Goal: Task Accomplishment & Management: Manage account settings

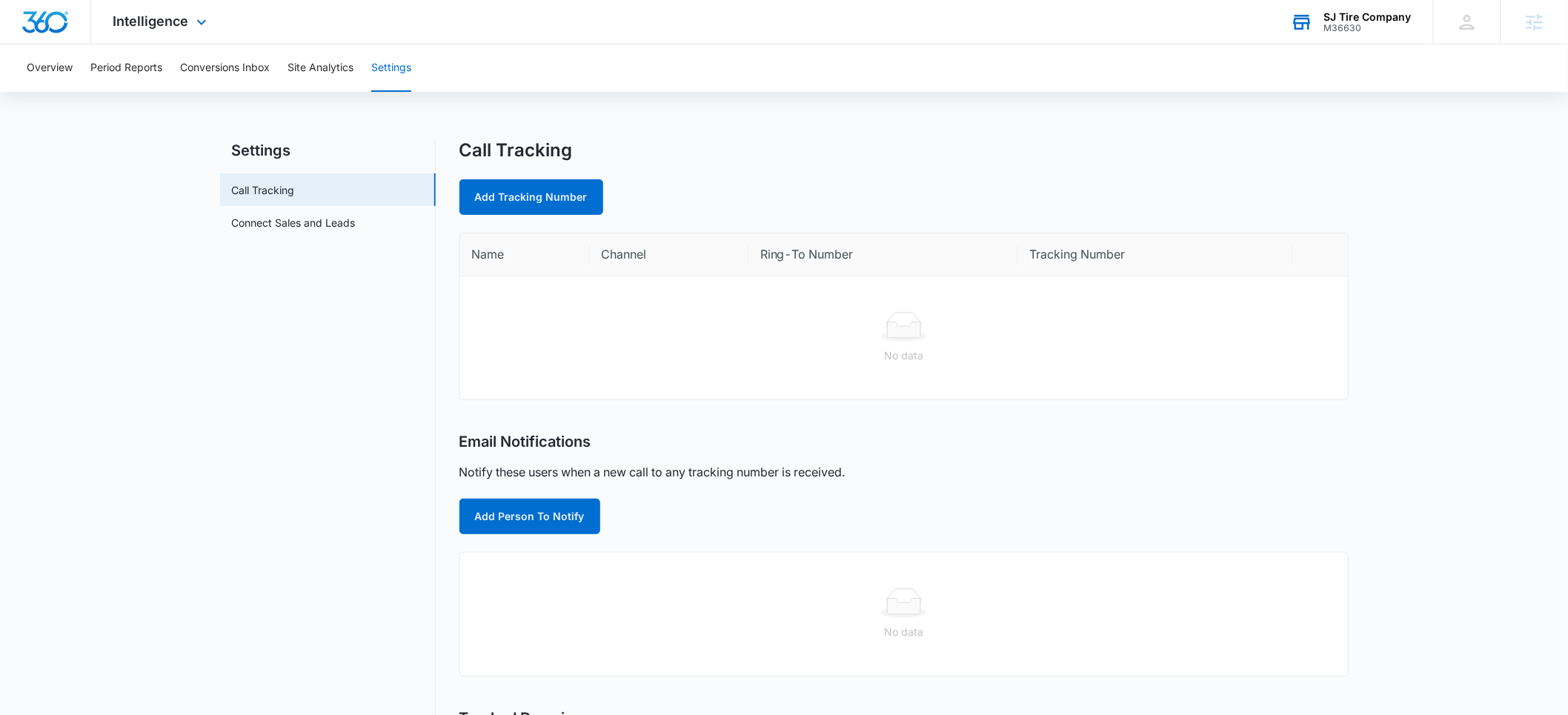
click at [1349, 20] on div "SJ Tire Company" at bounding box center [1367, 17] width 87 height 12
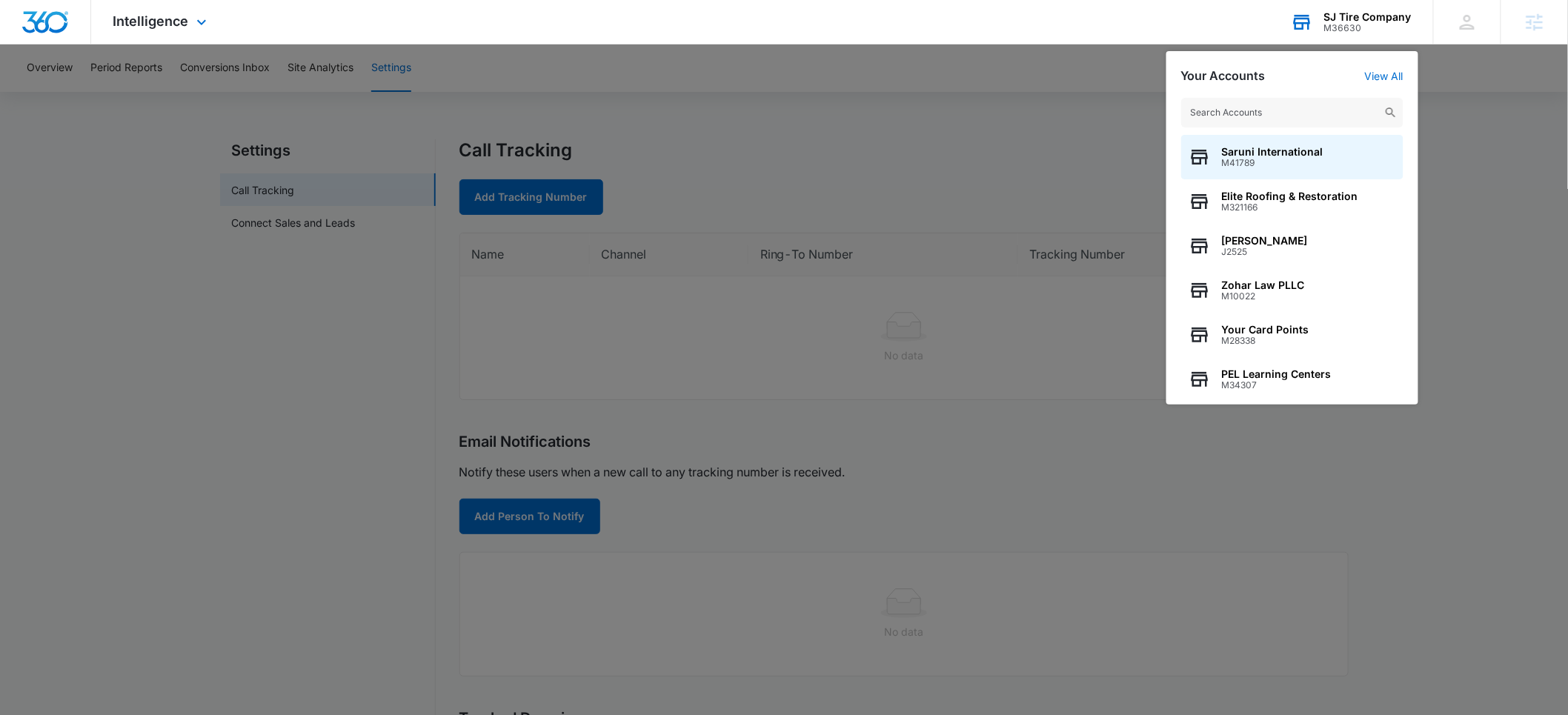
click at [1254, 117] on input "text" at bounding box center [1292, 113] width 222 height 29
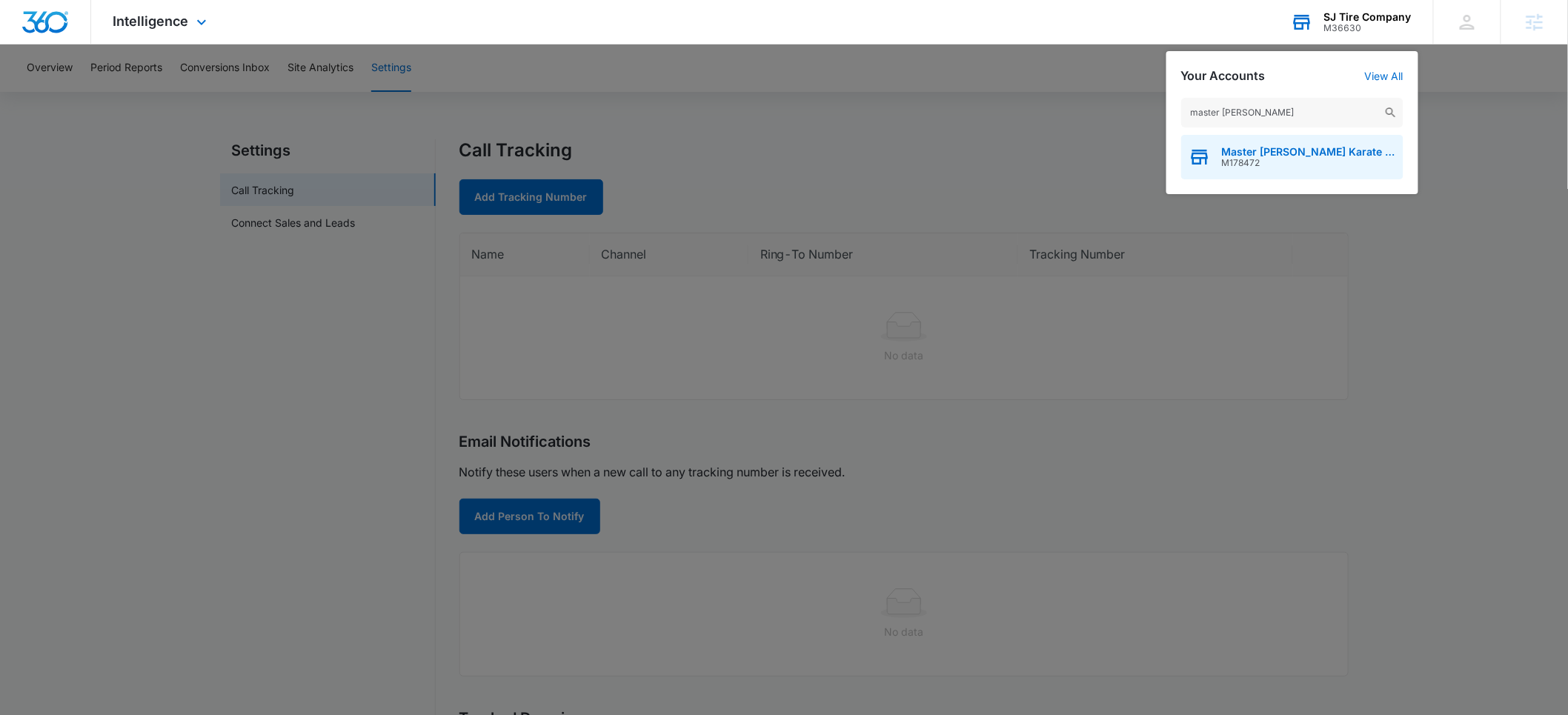
type input "master bo"
click at [1226, 155] on span "Master [PERSON_NAME] Karate Kidz" at bounding box center [1309, 151] width 174 height 12
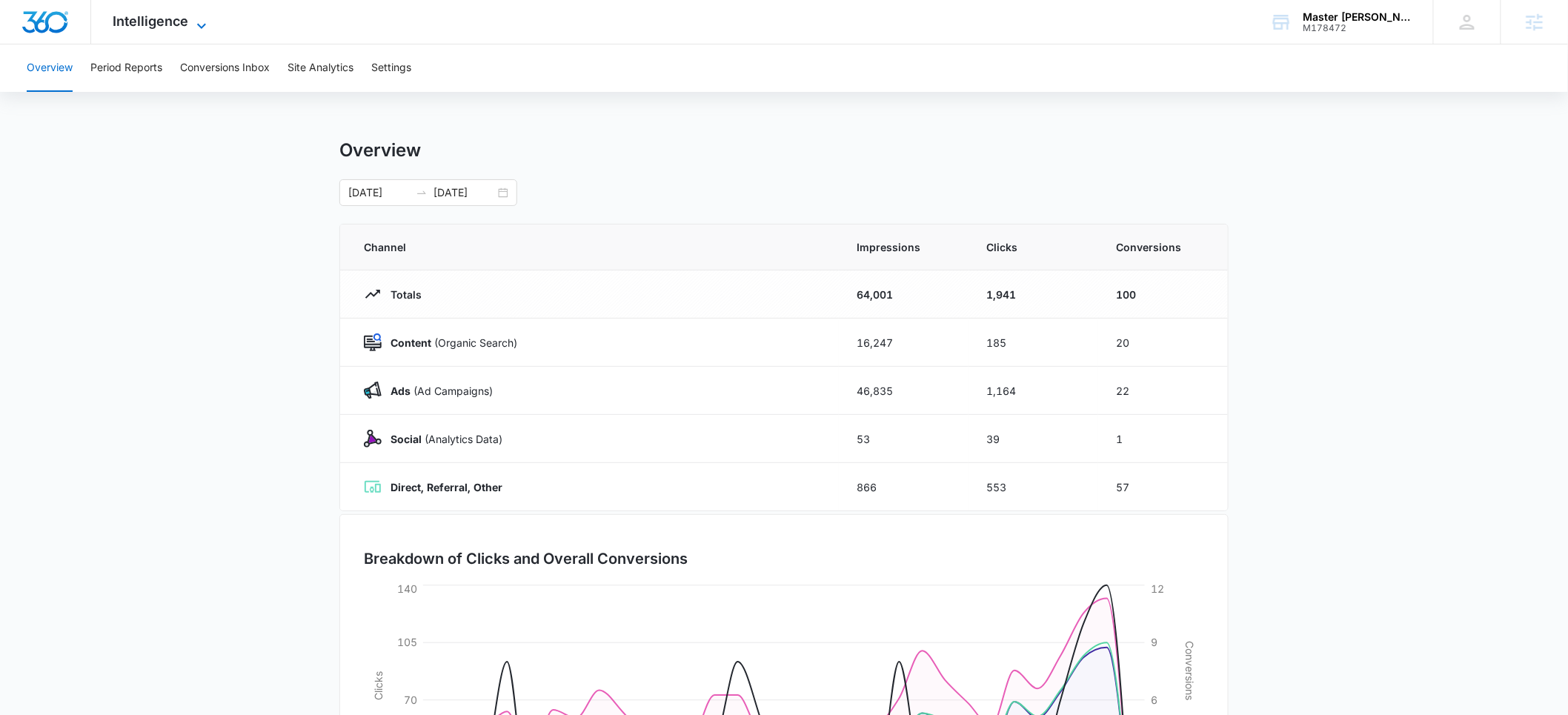
click at [150, 27] on span "Intelligence" at bounding box center [151, 21] width 75 height 16
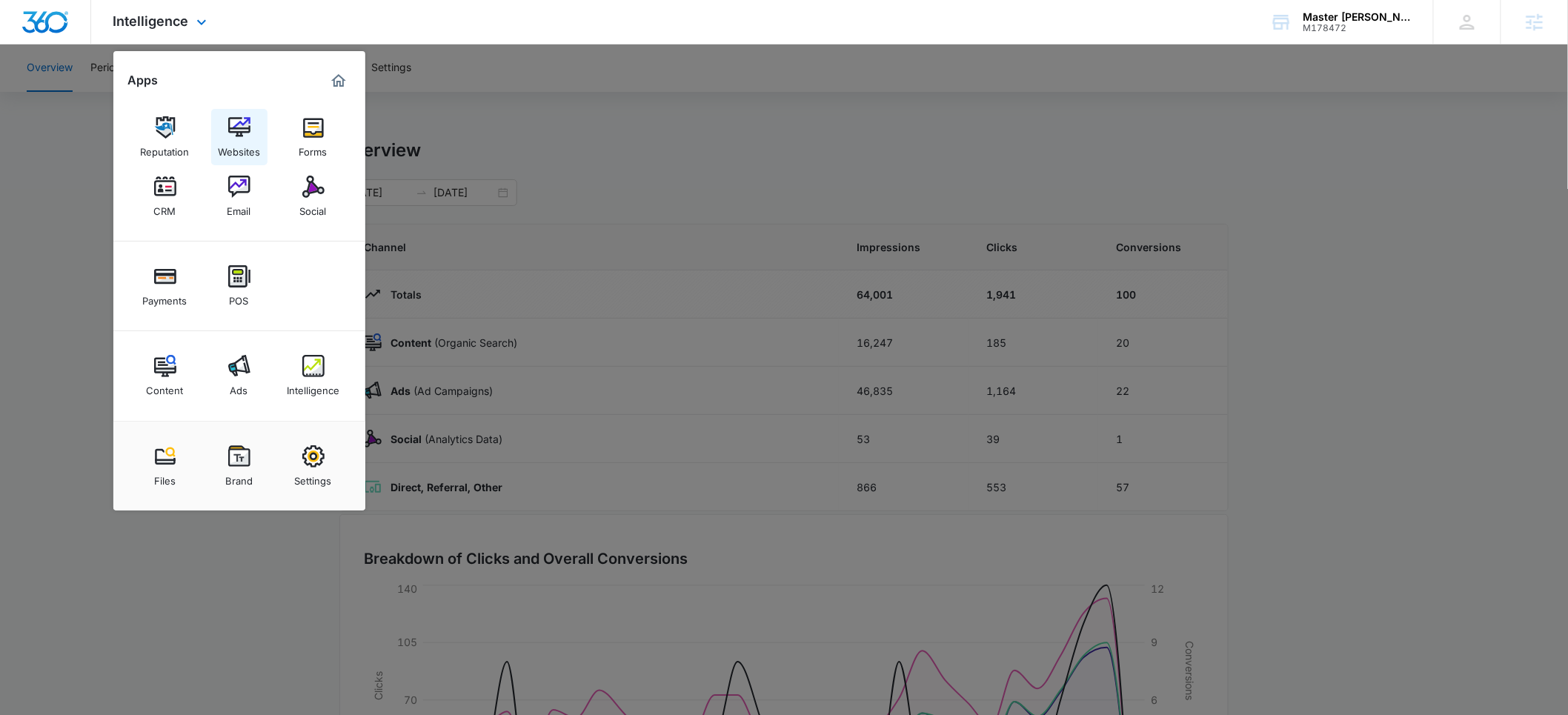
click at [234, 143] on div "Websites" at bounding box center [239, 148] width 42 height 19
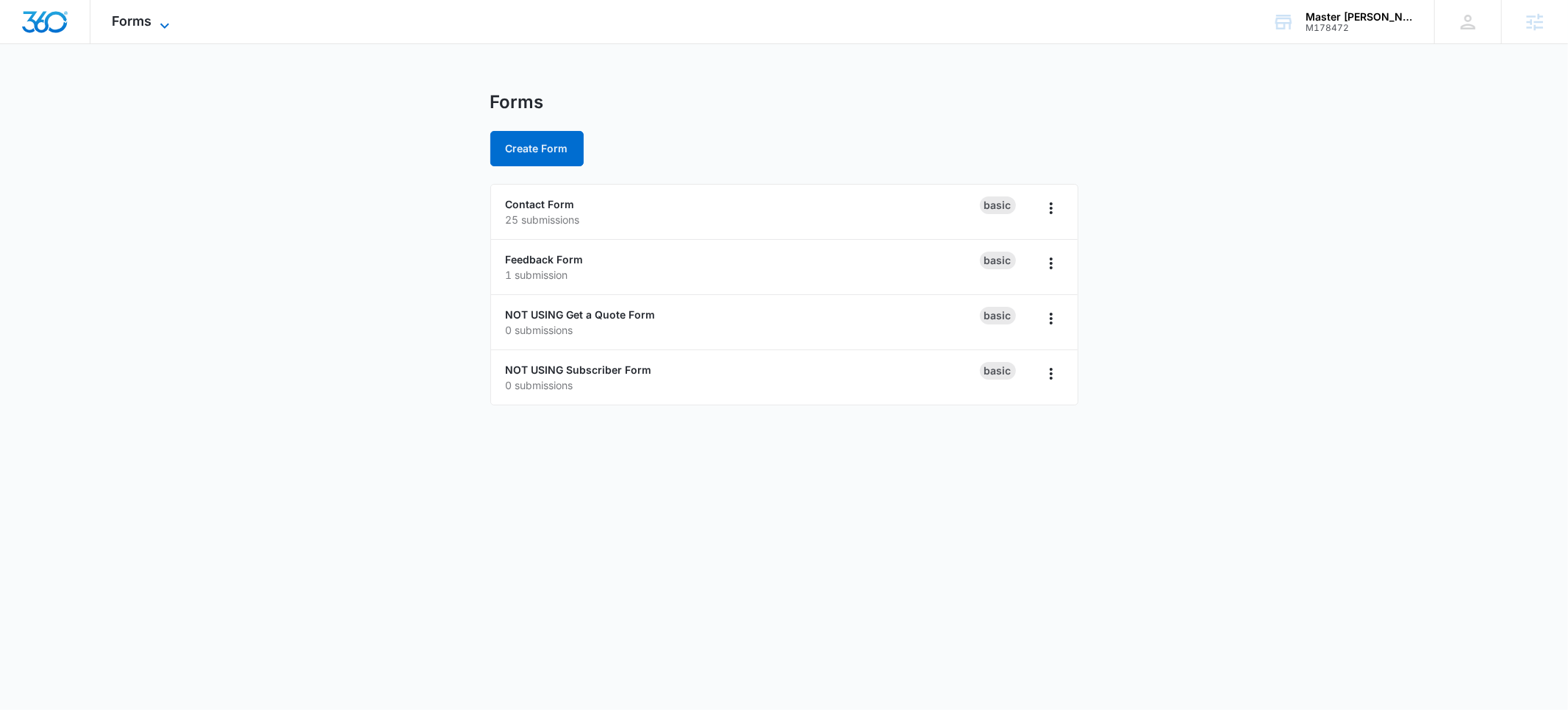
click at [141, 26] on span "Forms" at bounding box center [132, 21] width 40 height 15
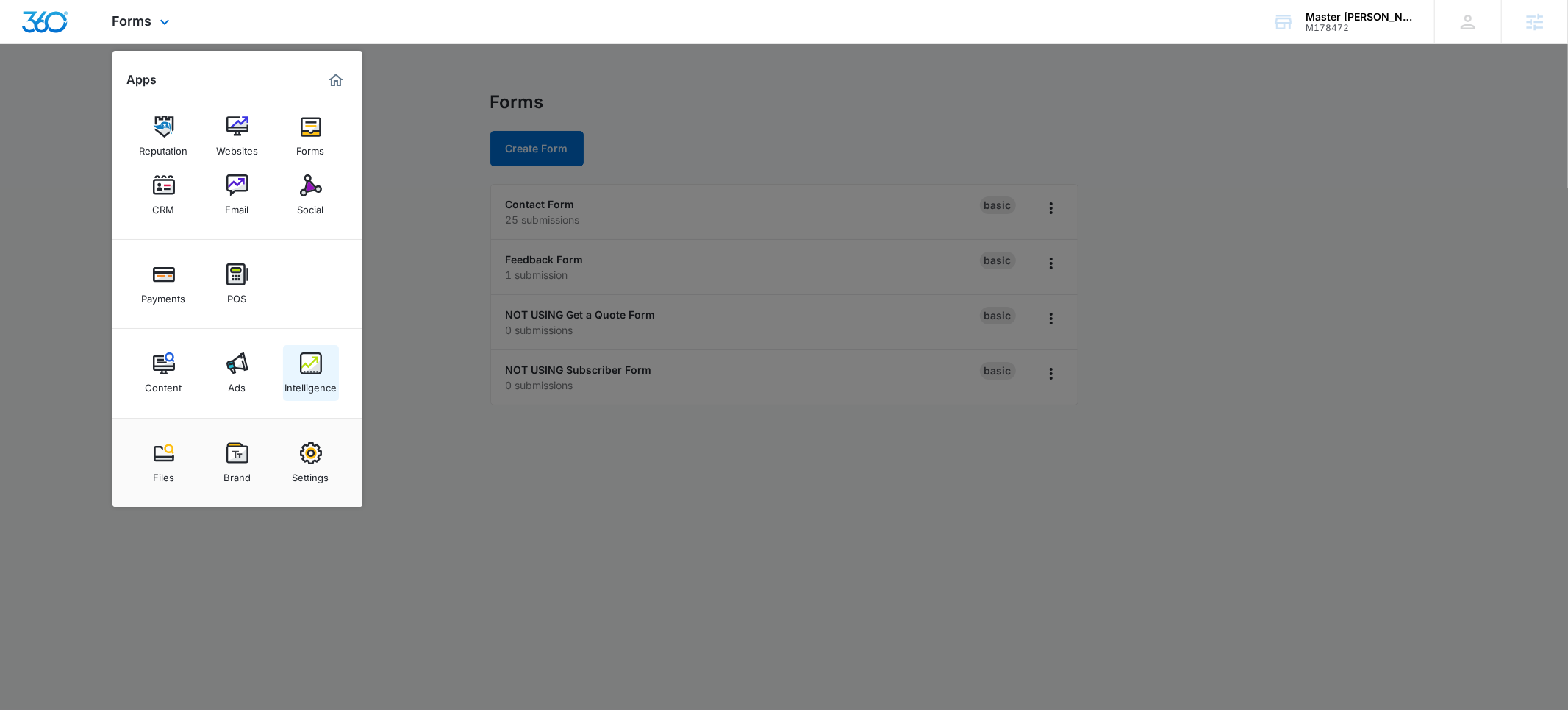
click at [307, 375] on div "Intelligence" at bounding box center [310, 384] width 52 height 19
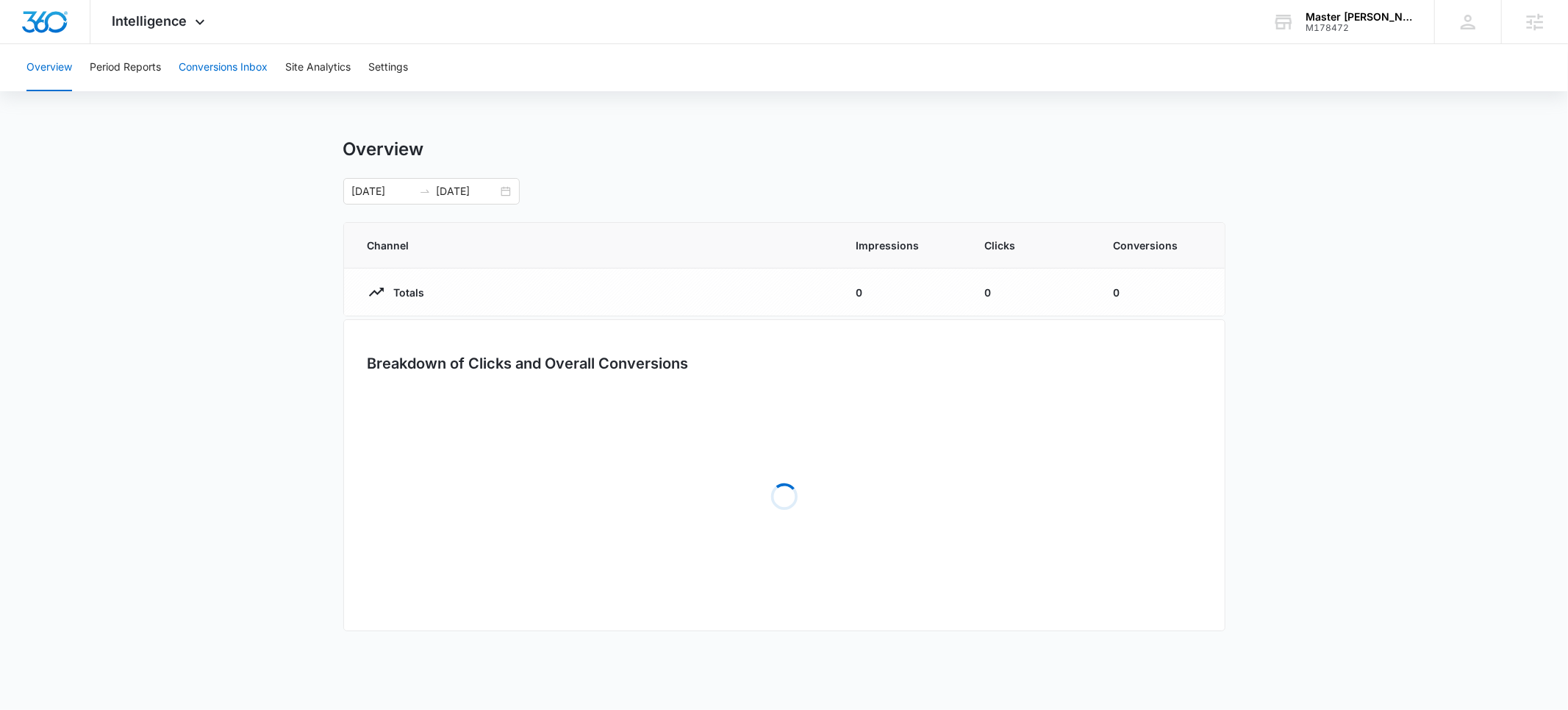
click at [212, 59] on button "Conversions Inbox" at bounding box center [223, 67] width 89 height 47
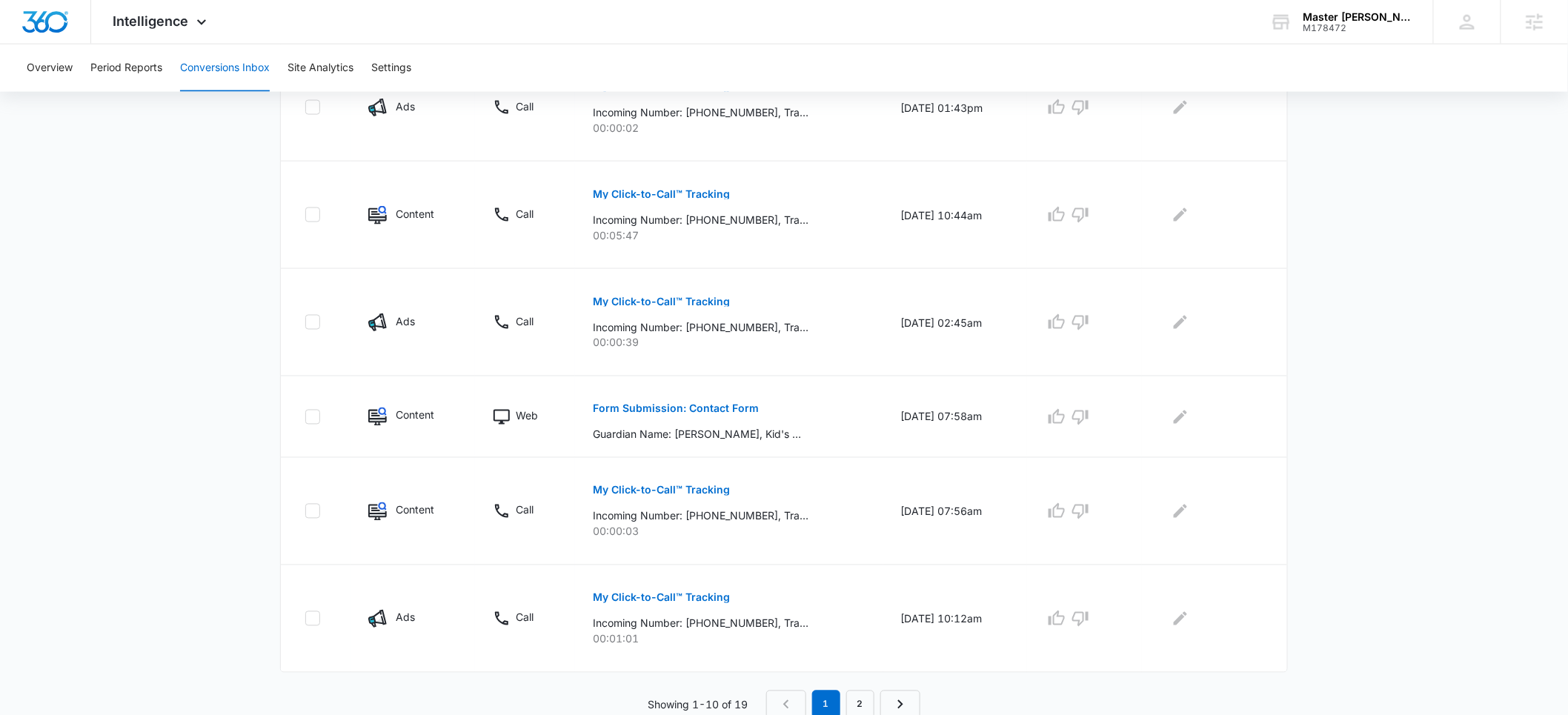
scroll to position [846, 0]
click at [647, 403] on p "Form Submission: Contact Form" at bounding box center [676, 405] width 166 height 10
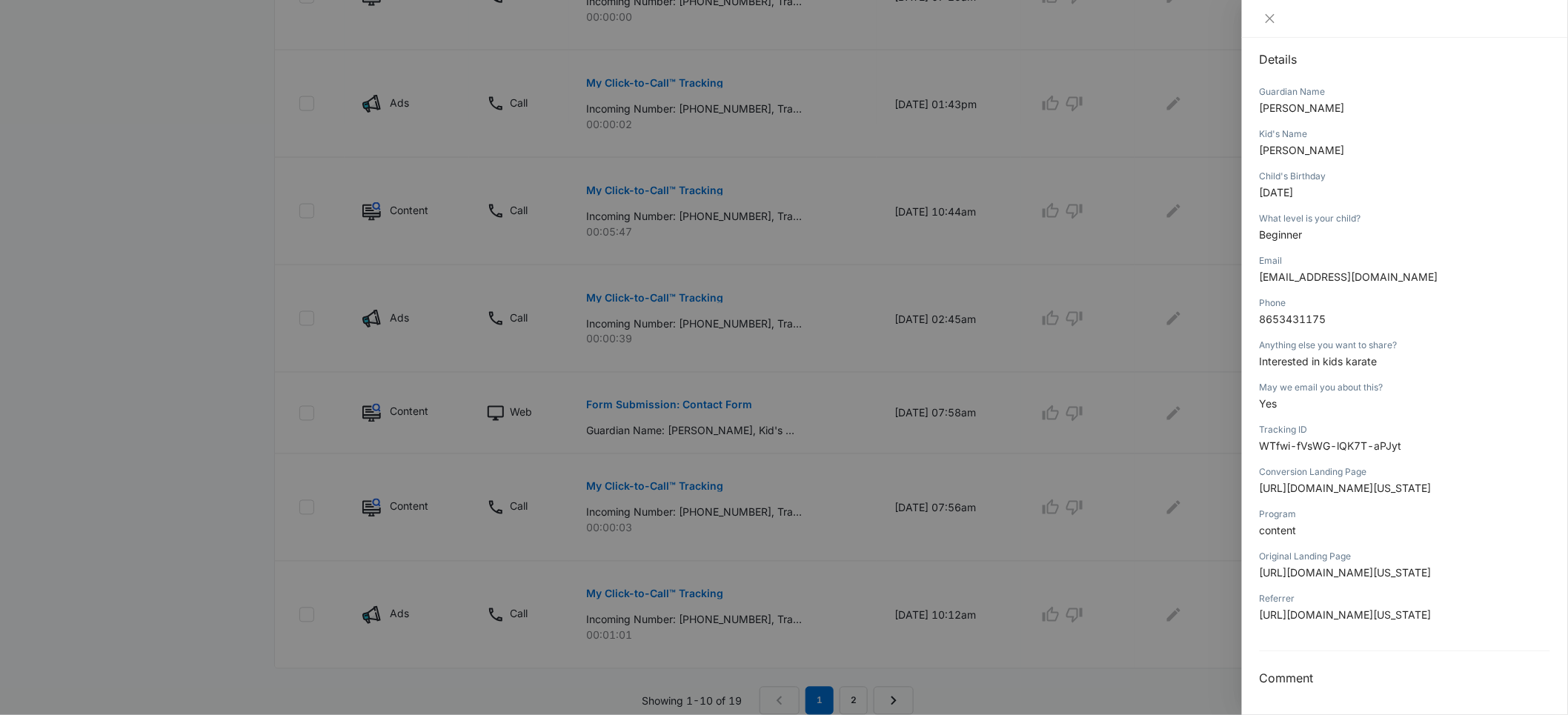
scroll to position [205, 0]
click at [1170, 570] on div at bounding box center [784, 357] width 1568 height 715
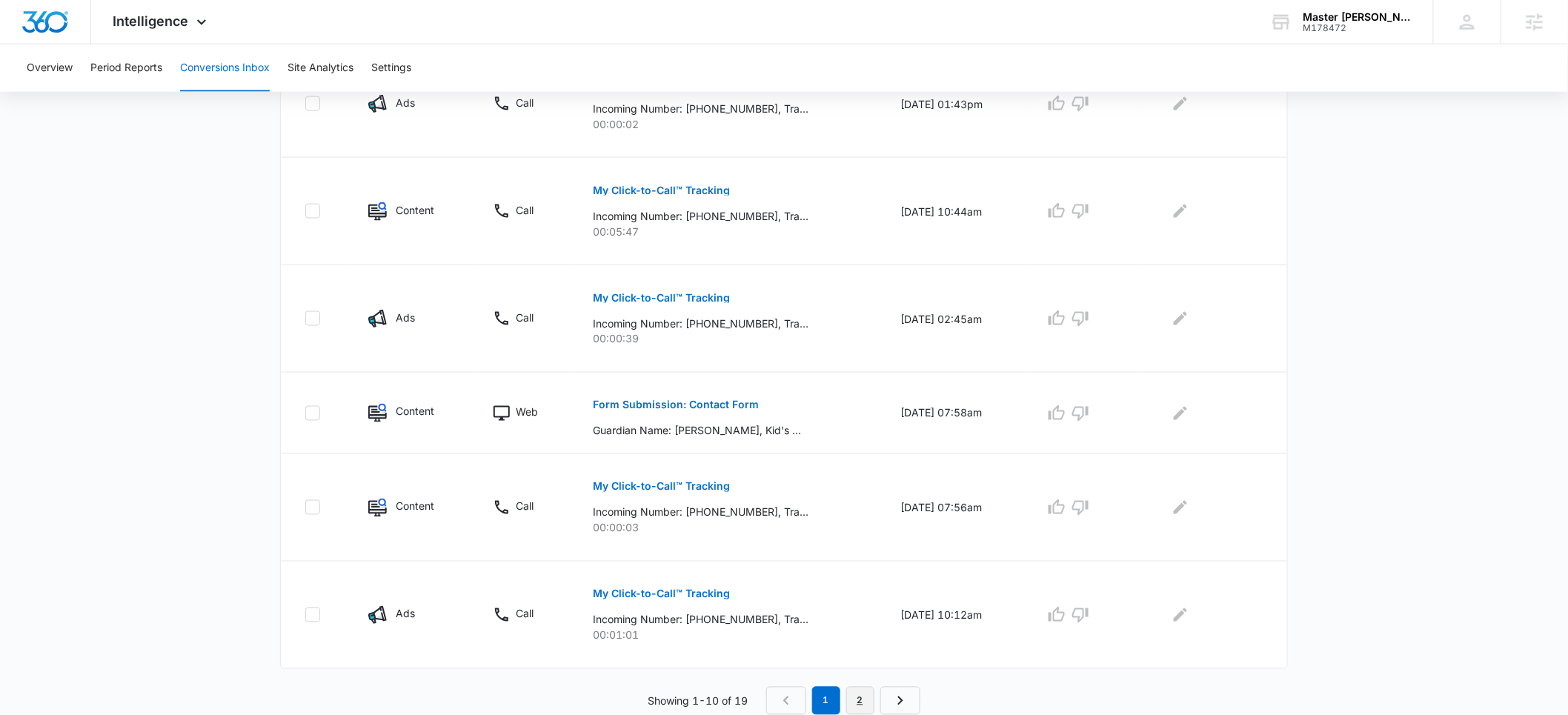
click at [854, 700] on link "2" at bounding box center [860, 700] width 28 height 28
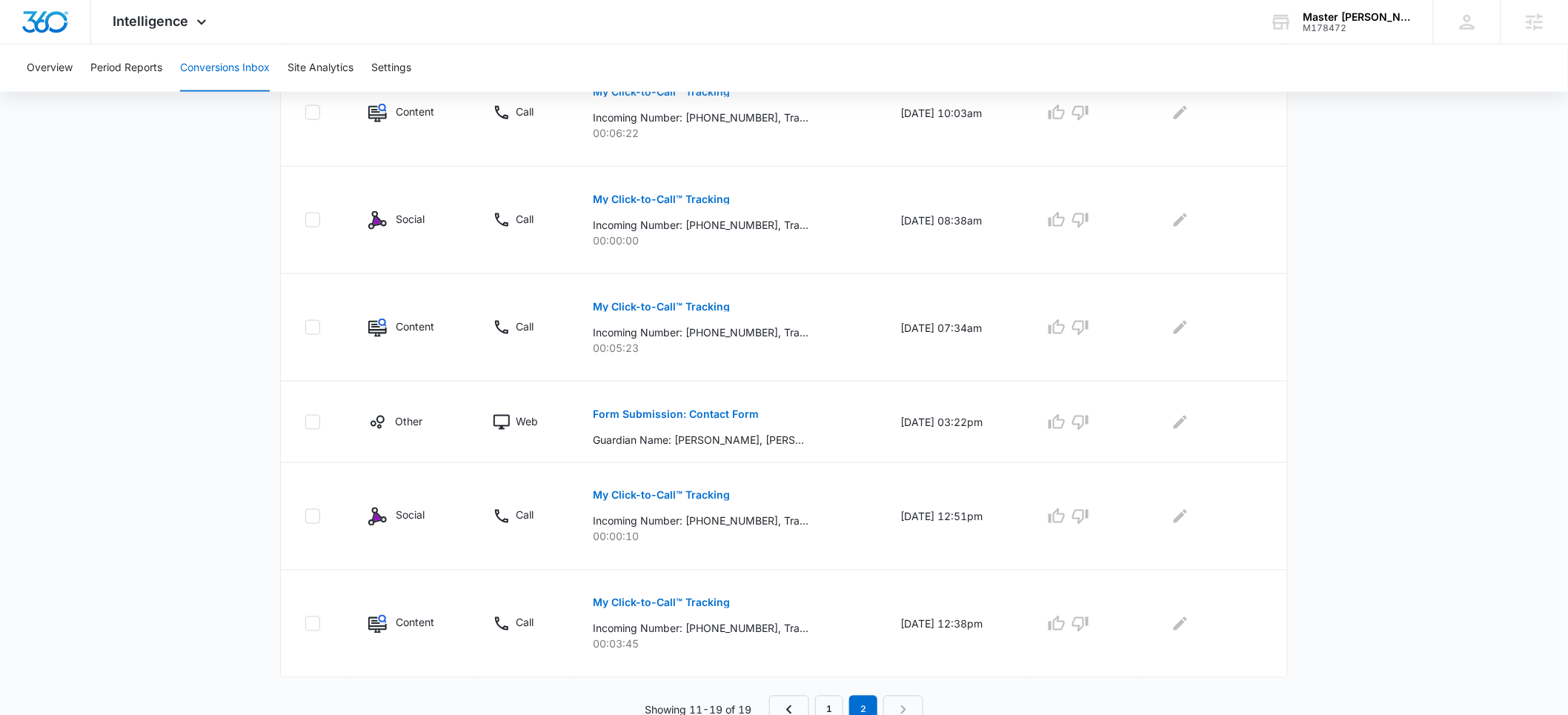
scroll to position [712, 0]
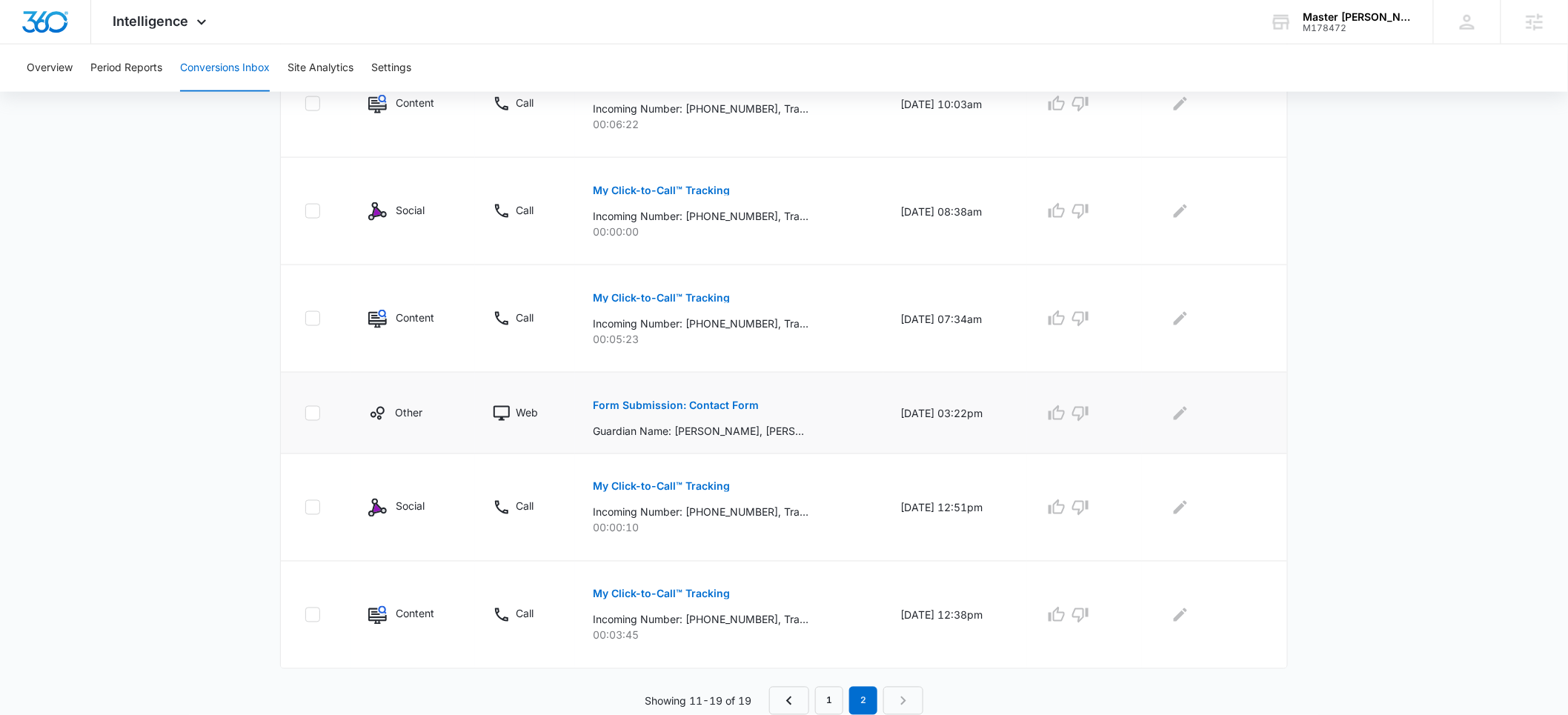
click at [665, 408] on p "Form Submission: Contact Form" at bounding box center [676, 405] width 166 height 10
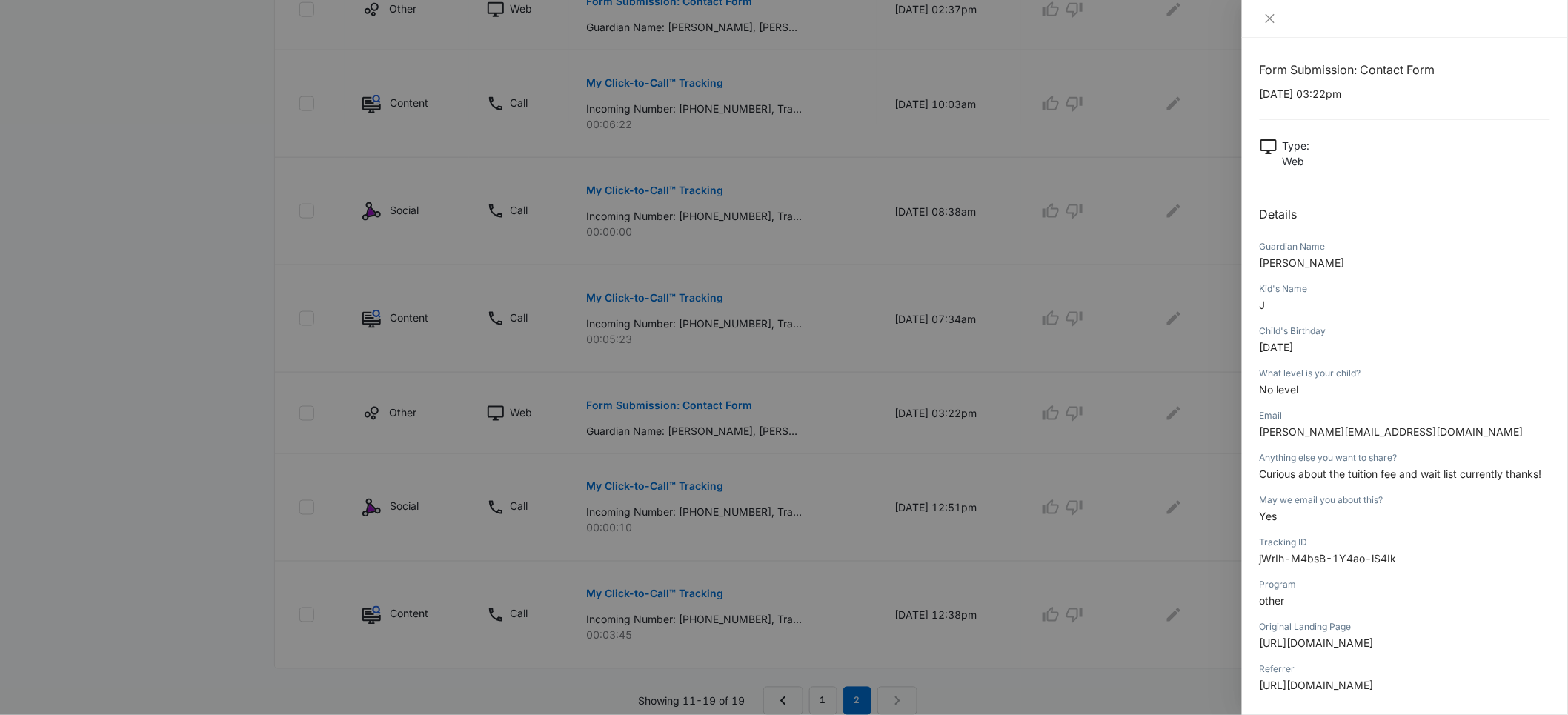
scroll to position [0, 0]
click at [1271, 23] on icon "close" at bounding box center [1270, 18] width 12 height 12
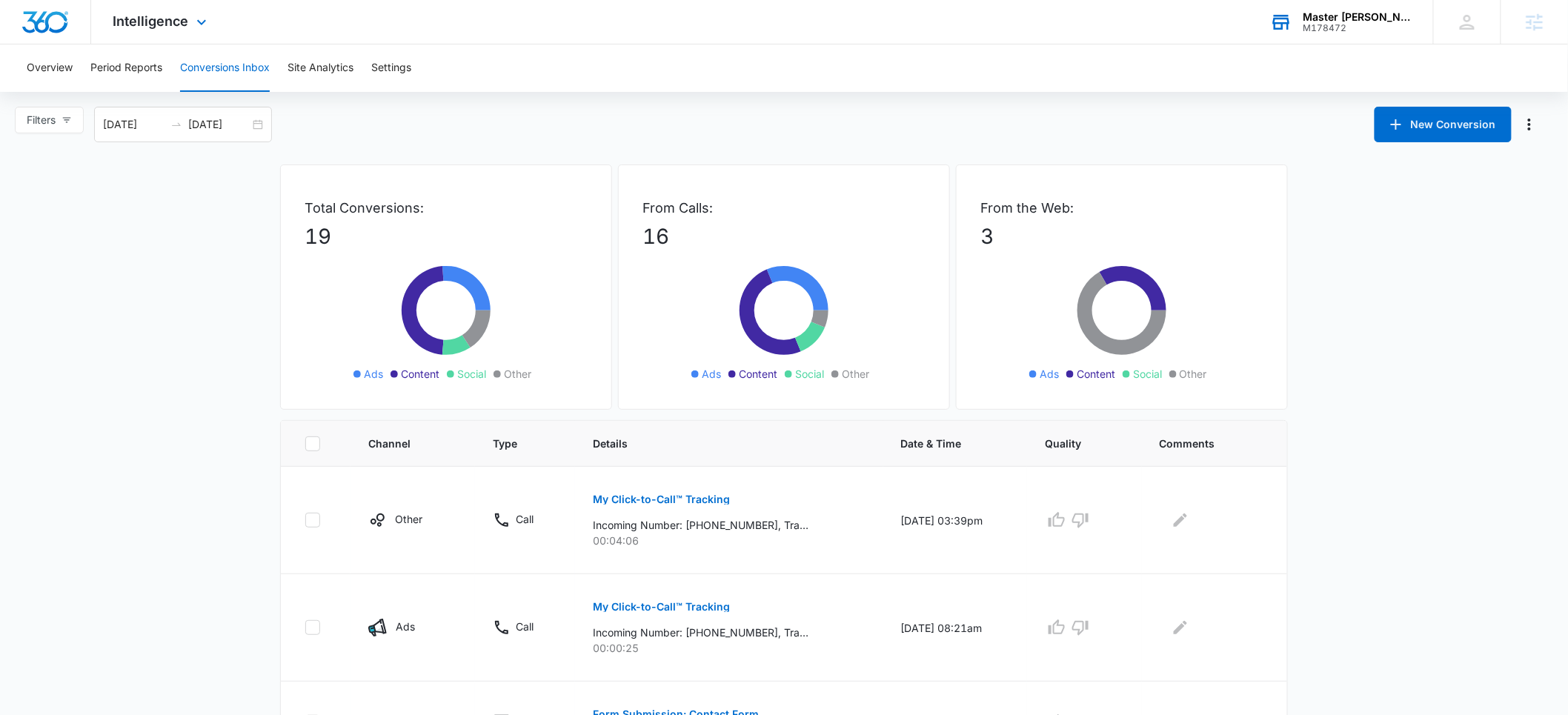
click at [1344, 24] on div "M178472" at bounding box center [1358, 28] width 108 height 10
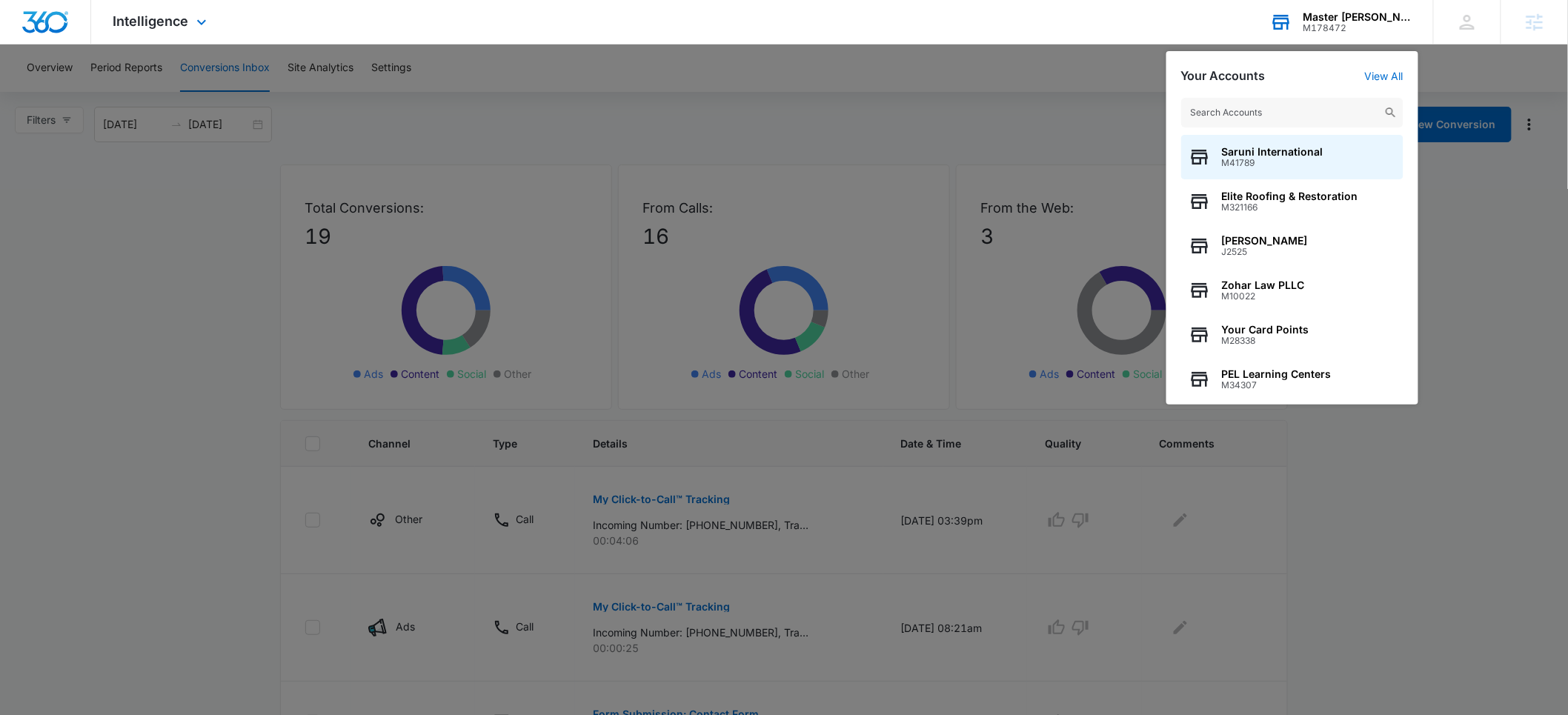
click at [1218, 115] on input "text" at bounding box center [1292, 113] width 222 height 29
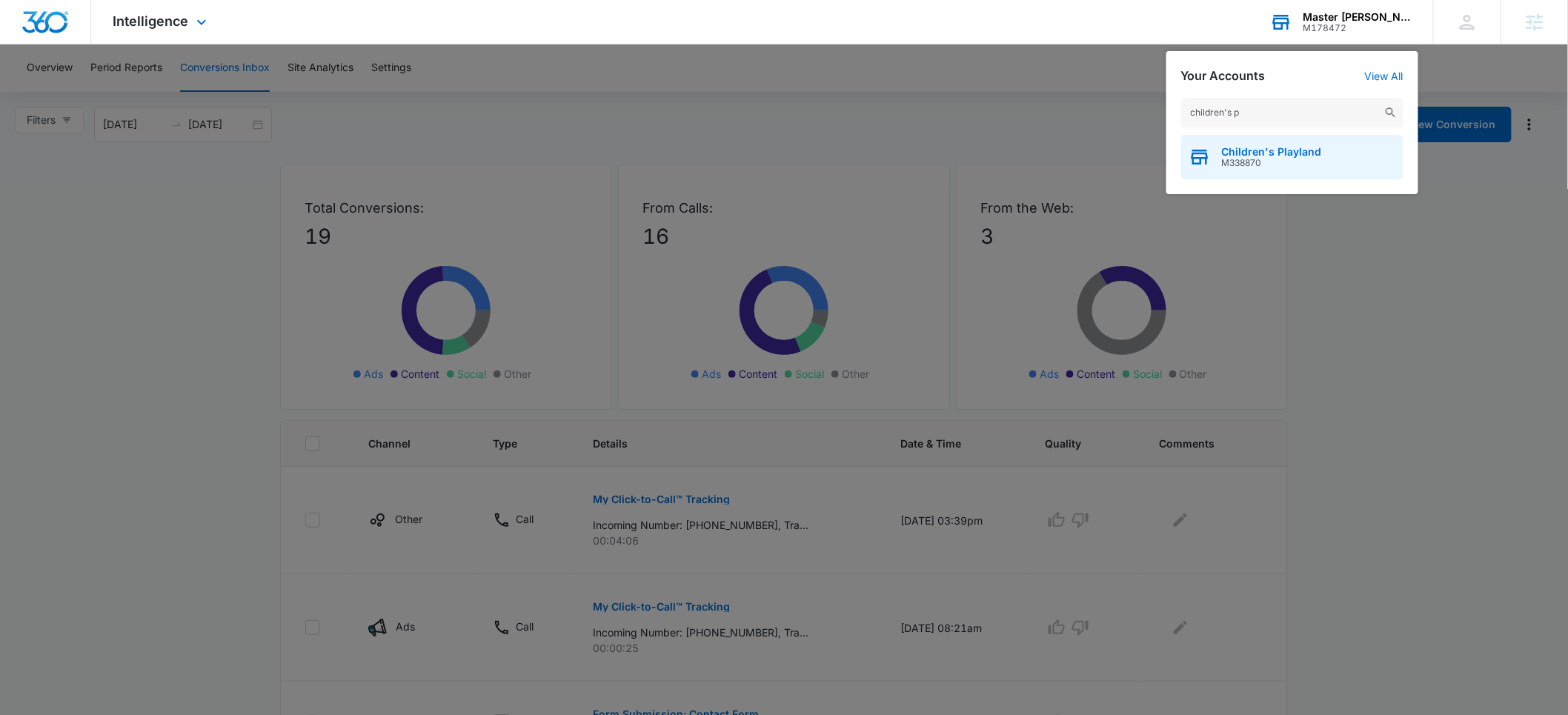
type input "children's p"
click at [1235, 162] on span "M338870" at bounding box center [1271, 162] width 100 height 10
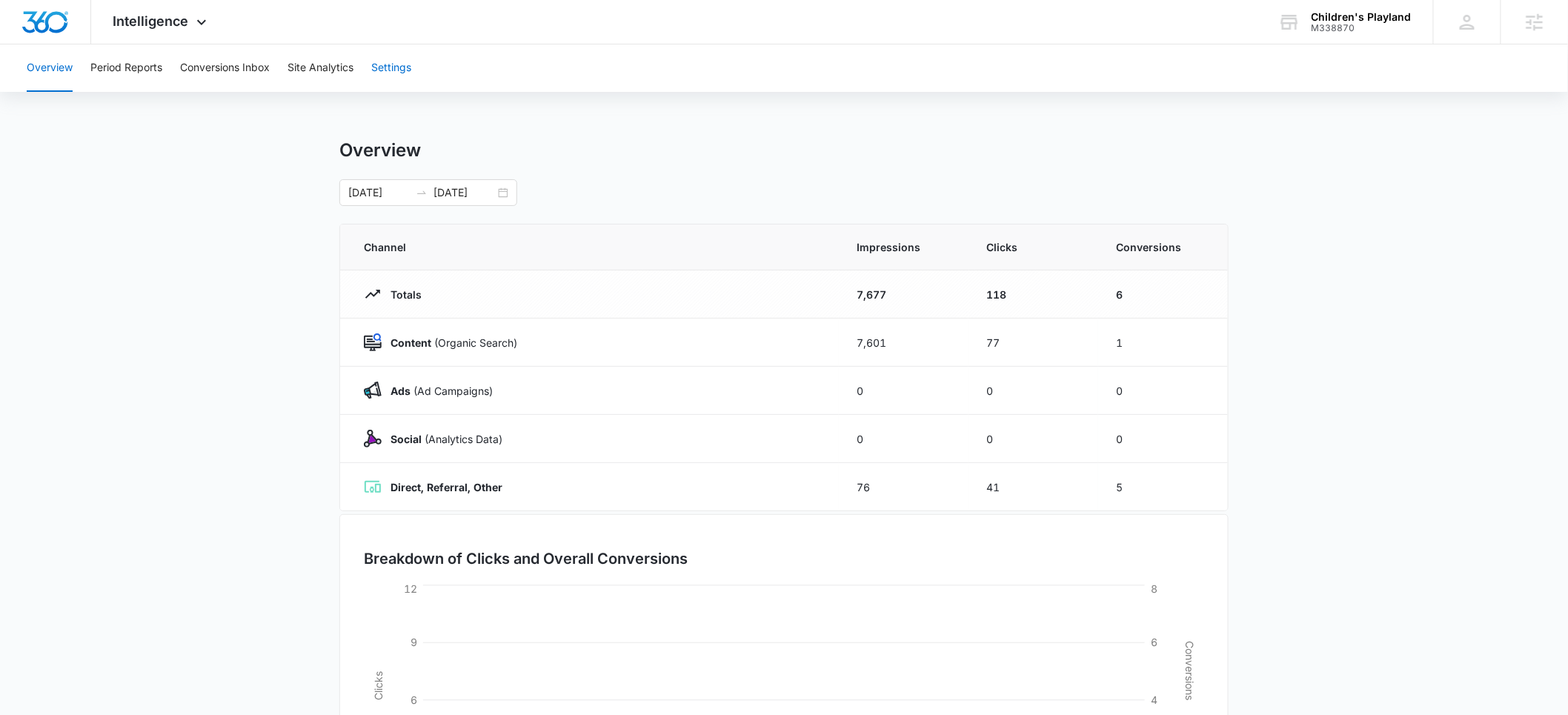
click at [398, 67] on button "Settings" at bounding box center [391, 68] width 40 height 48
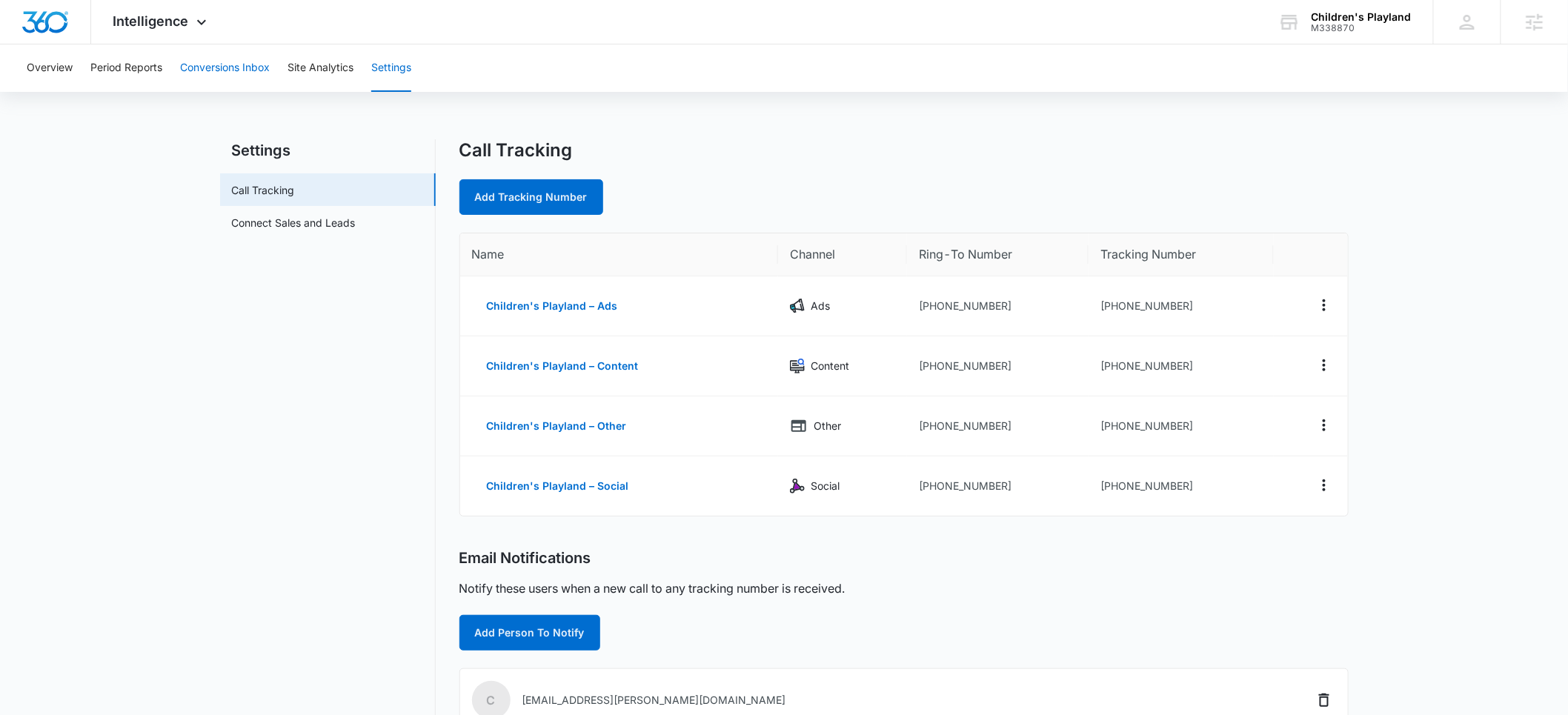
click at [225, 74] on button "Conversions Inbox" at bounding box center [225, 68] width 90 height 48
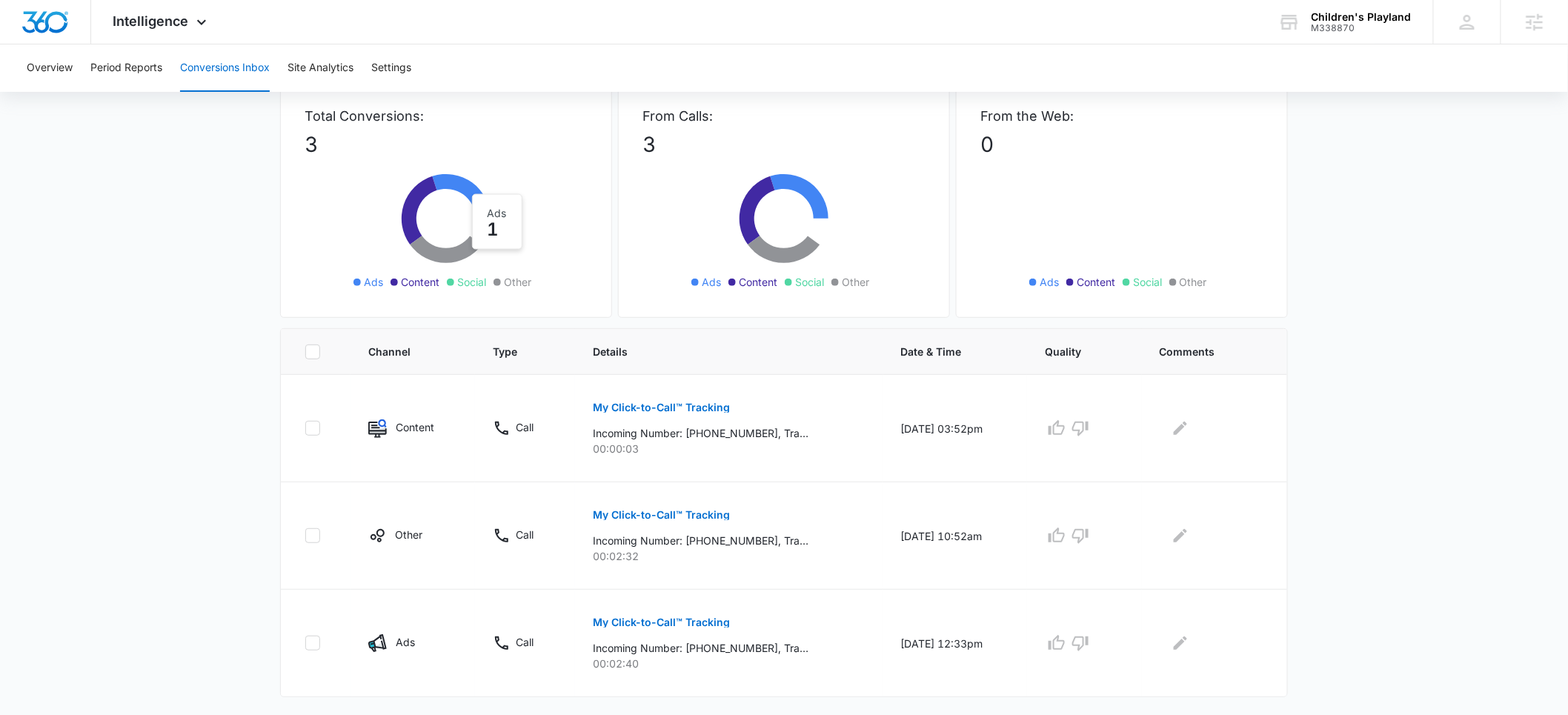
scroll to position [107, 0]
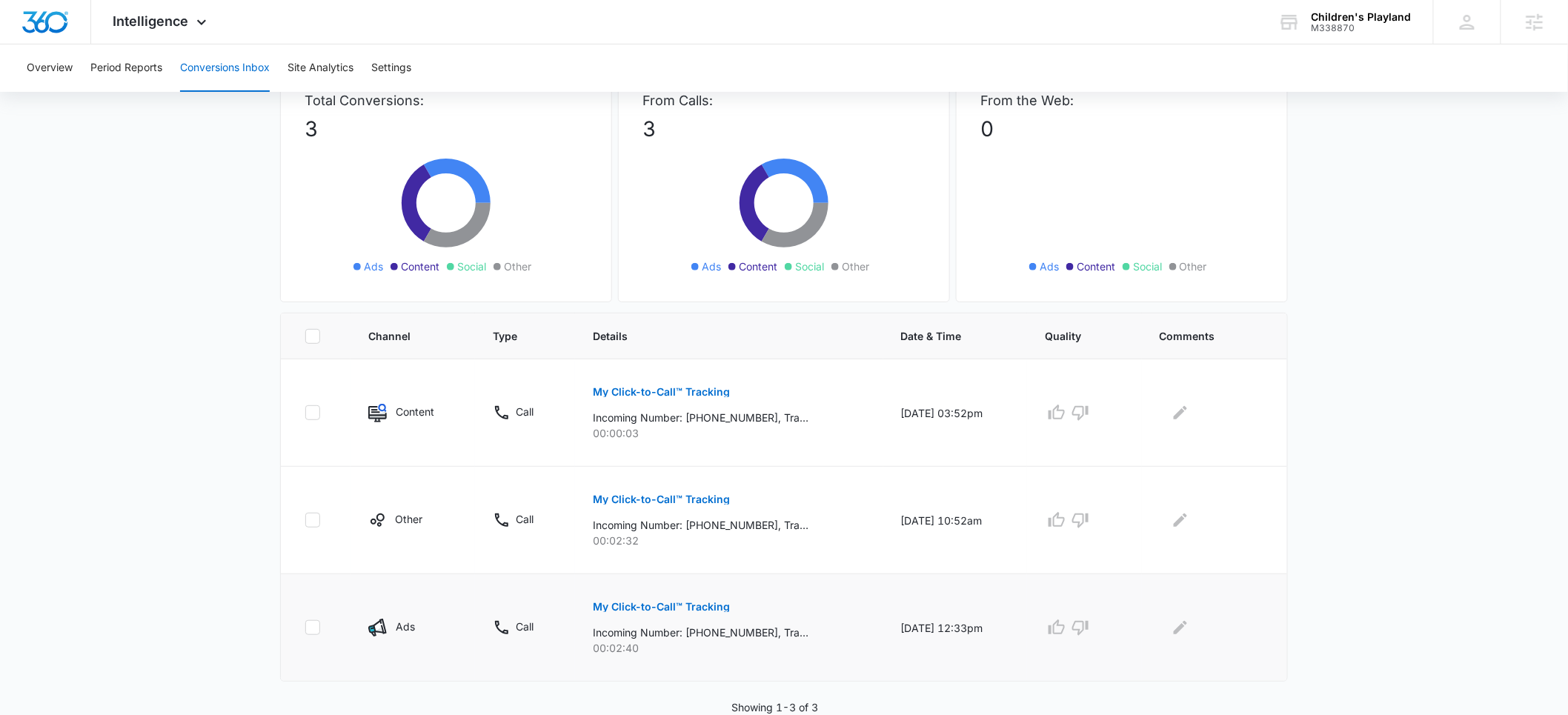
click at [609, 607] on p "My Click-to-Call™ Tracking" at bounding box center [661, 606] width 137 height 10
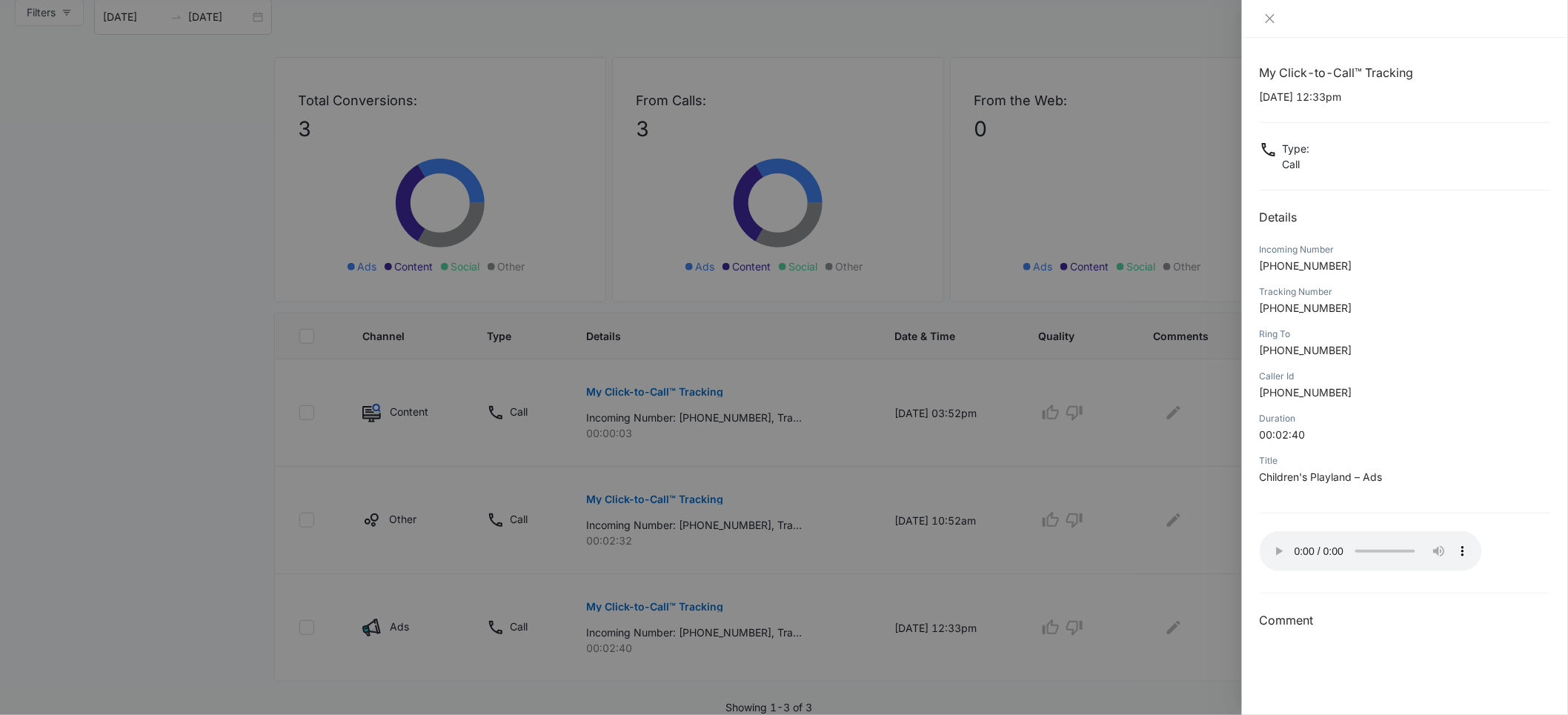
click at [205, 304] on div at bounding box center [784, 357] width 1568 height 715
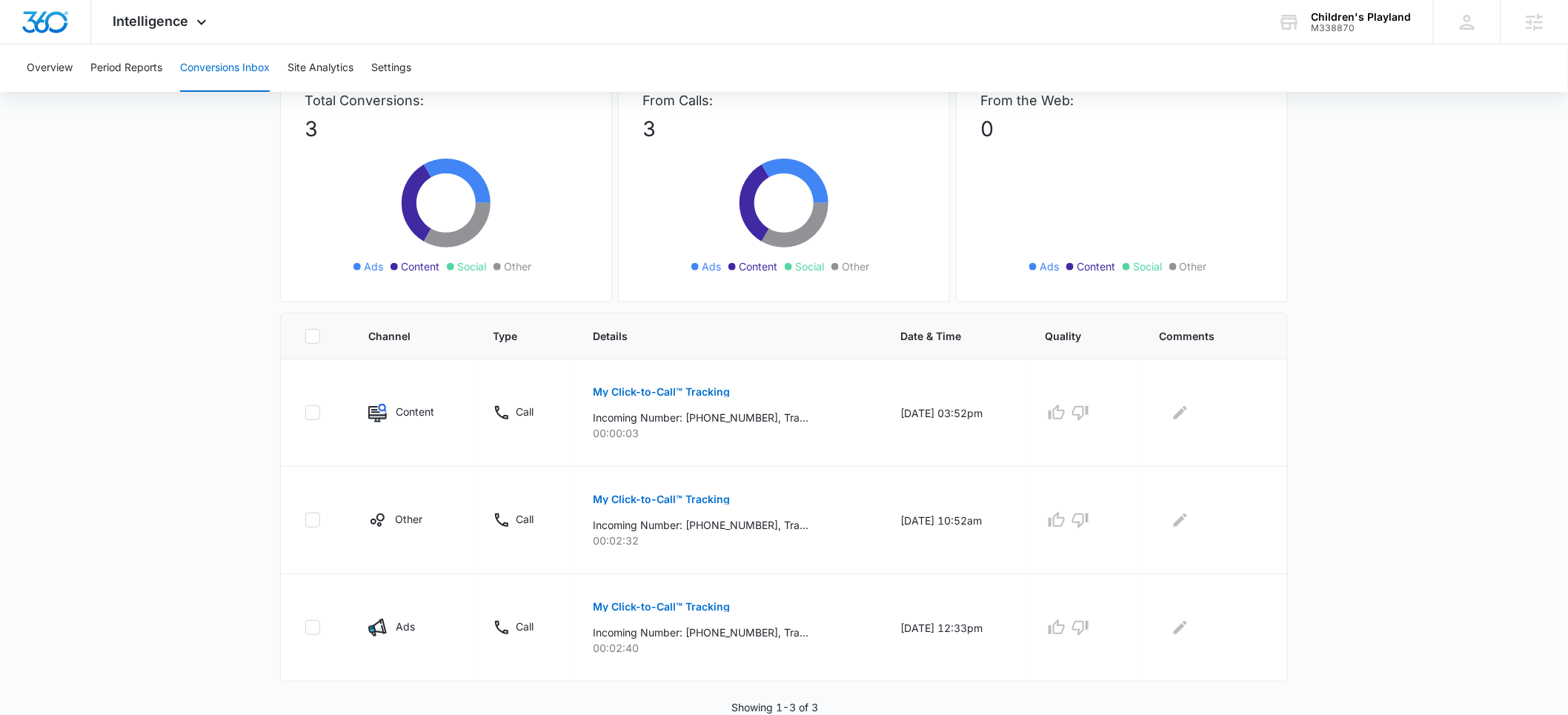
click at [200, 309] on main "Filters [DATE] [DATE] New Conversion Total Conversions: 3 Ads Content Social Ot…" at bounding box center [784, 357] width 1568 height 716
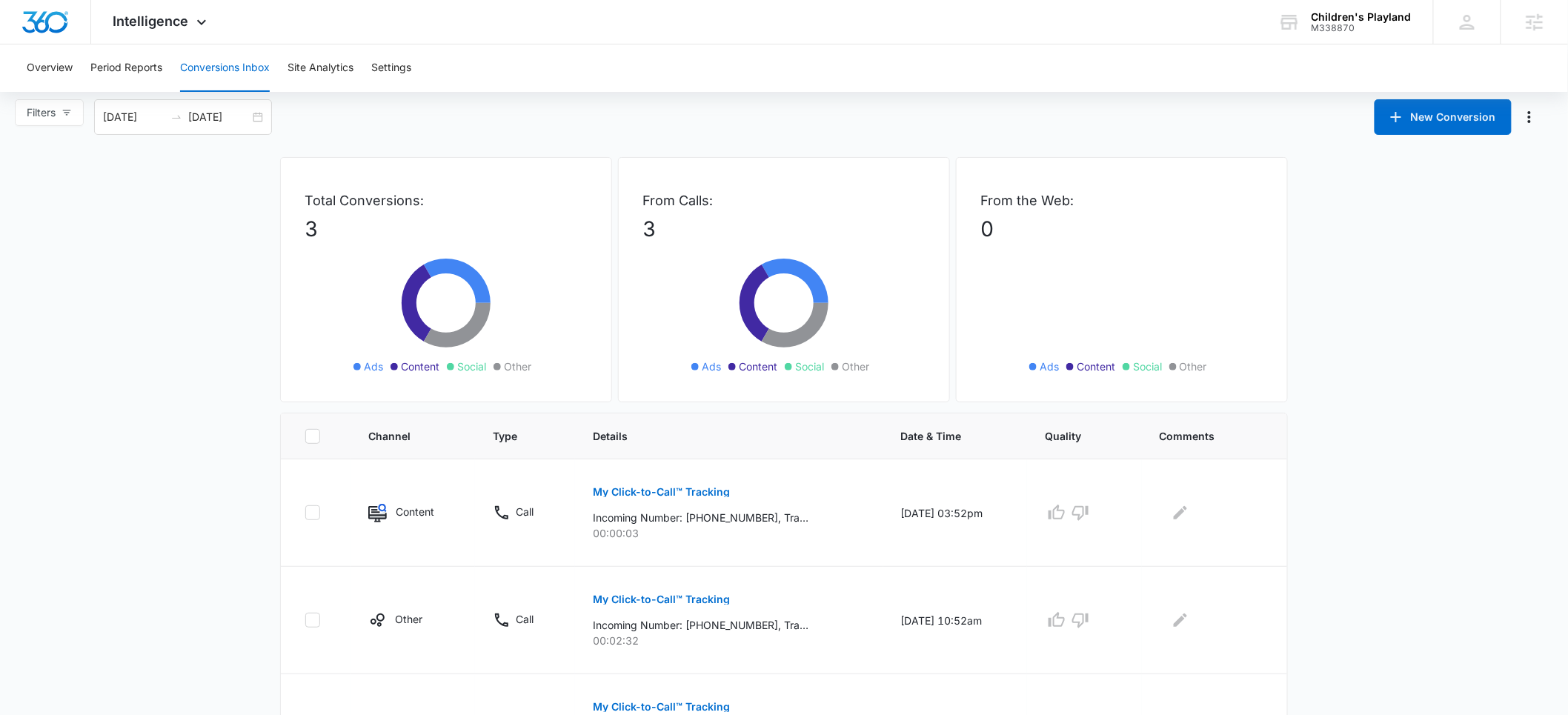
scroll to position [0, 0]
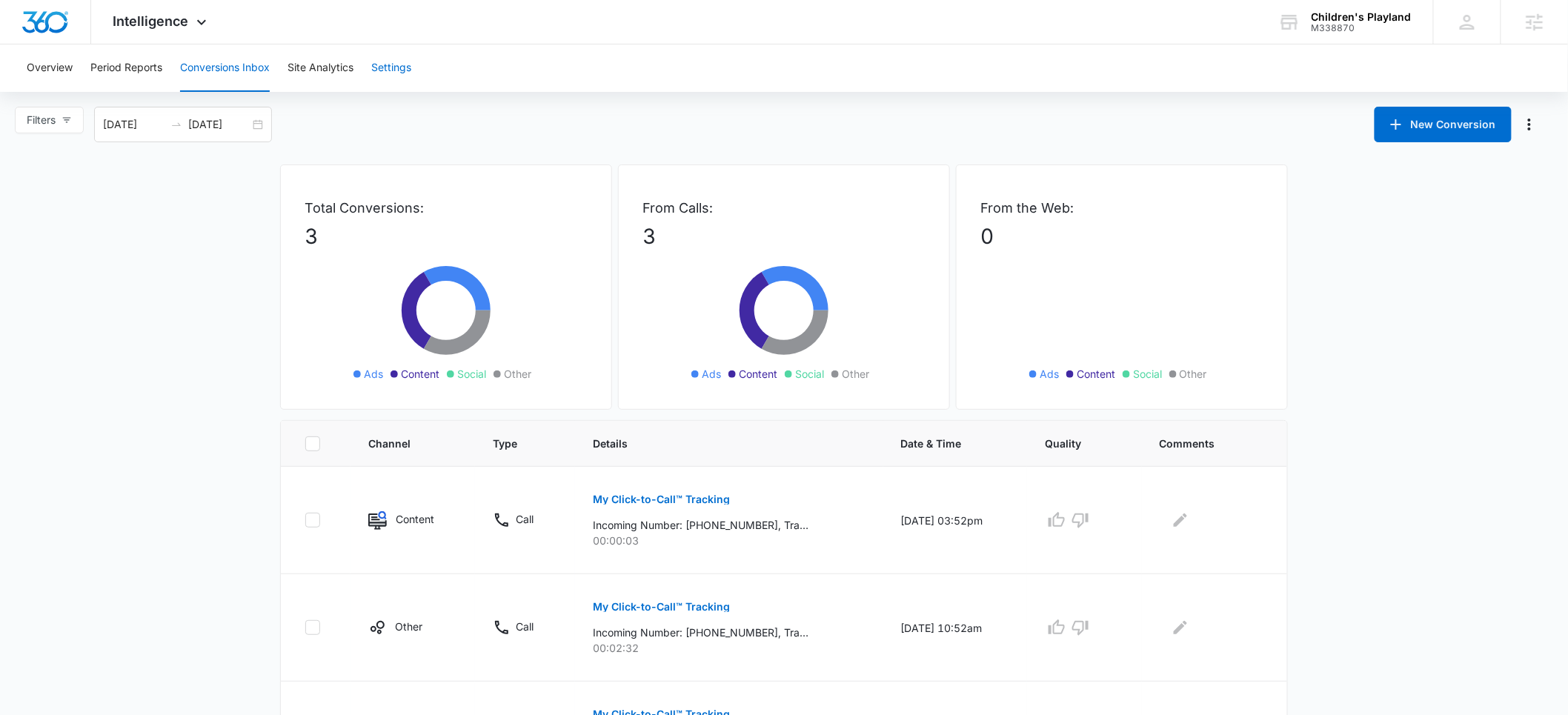
click at [395, 63] on button "Settings" at bounding box center [391, 68] width 40 height 48
